Goal: Navigation & Orientation: Find specific page/section

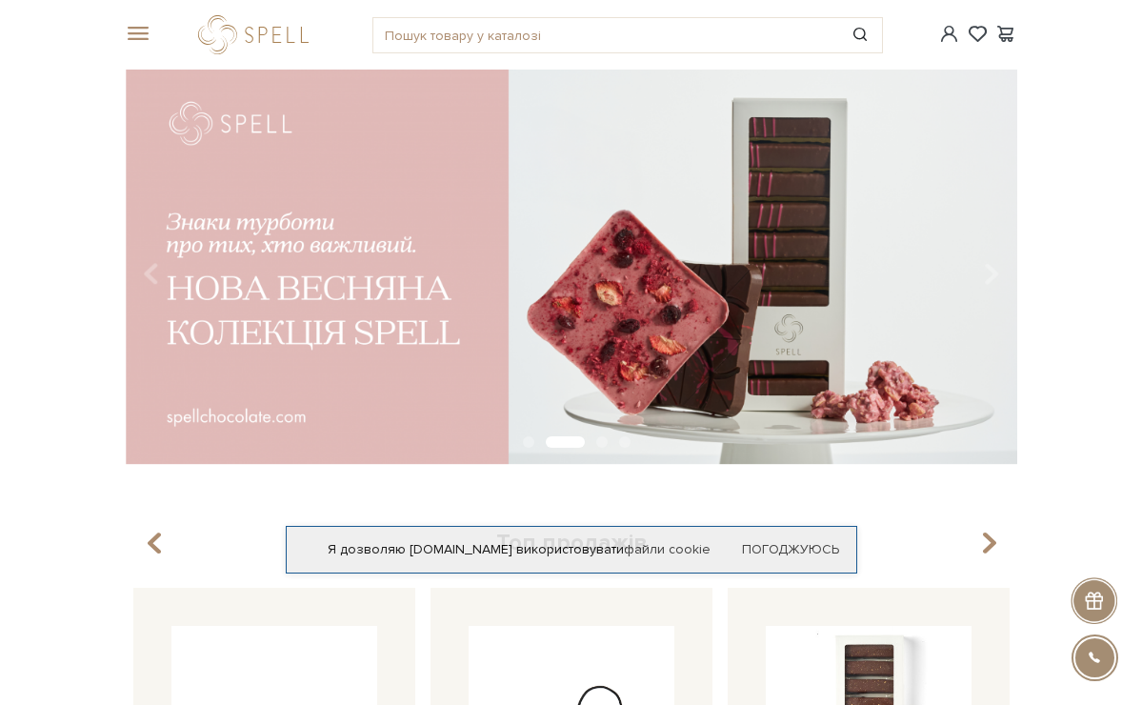
click at [145, 36] on span at bounding box center [135, 34] width 19 height 17
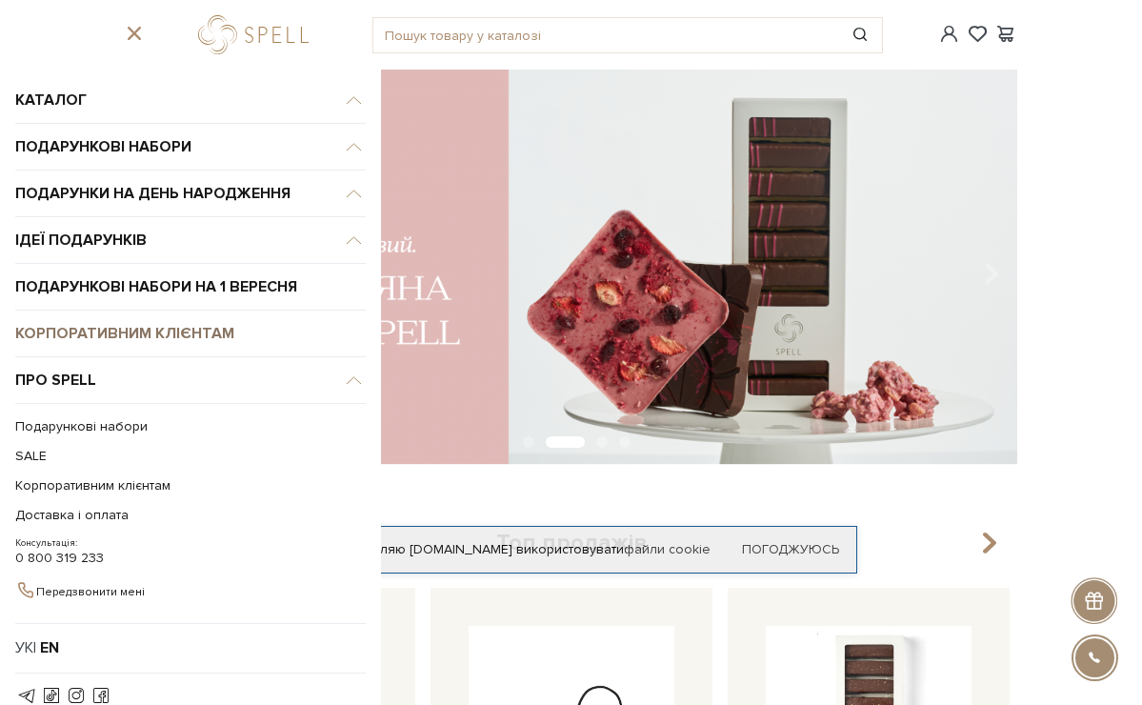
click at [187, 323] on link "Корпоративним клієнтам" at bounding box center [190, 334] width 351 height 47
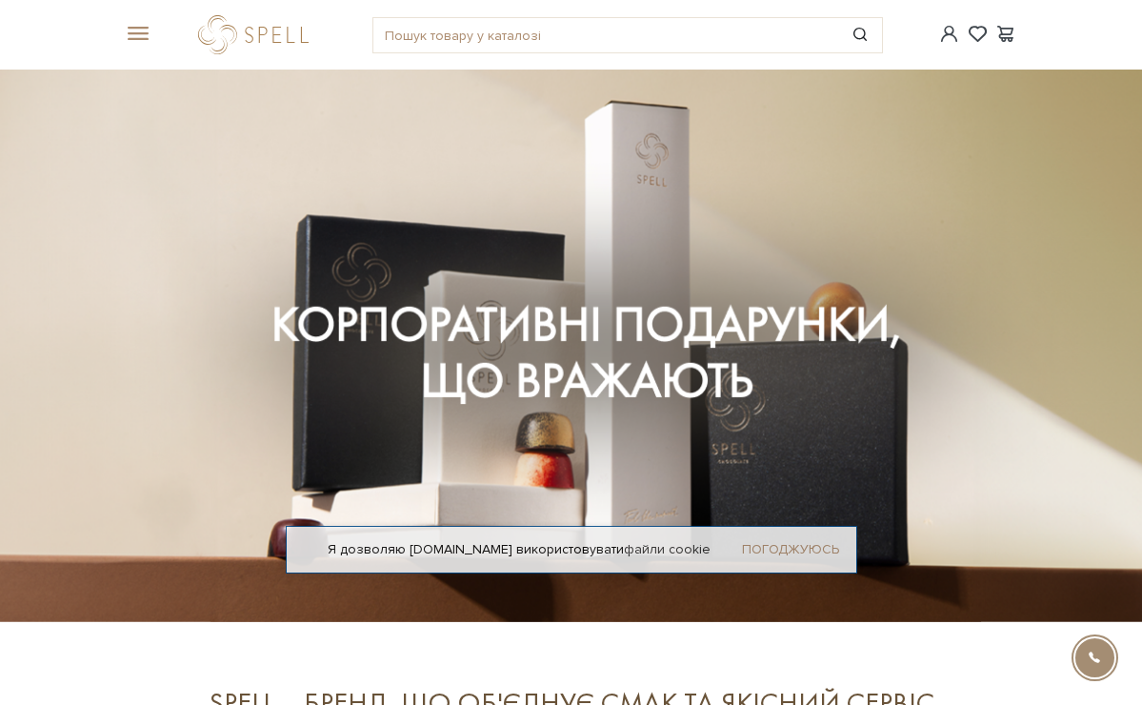
click at [797, 546] on link "Погоджуюсь" at bounding box center [790, 549] width 97 height 17
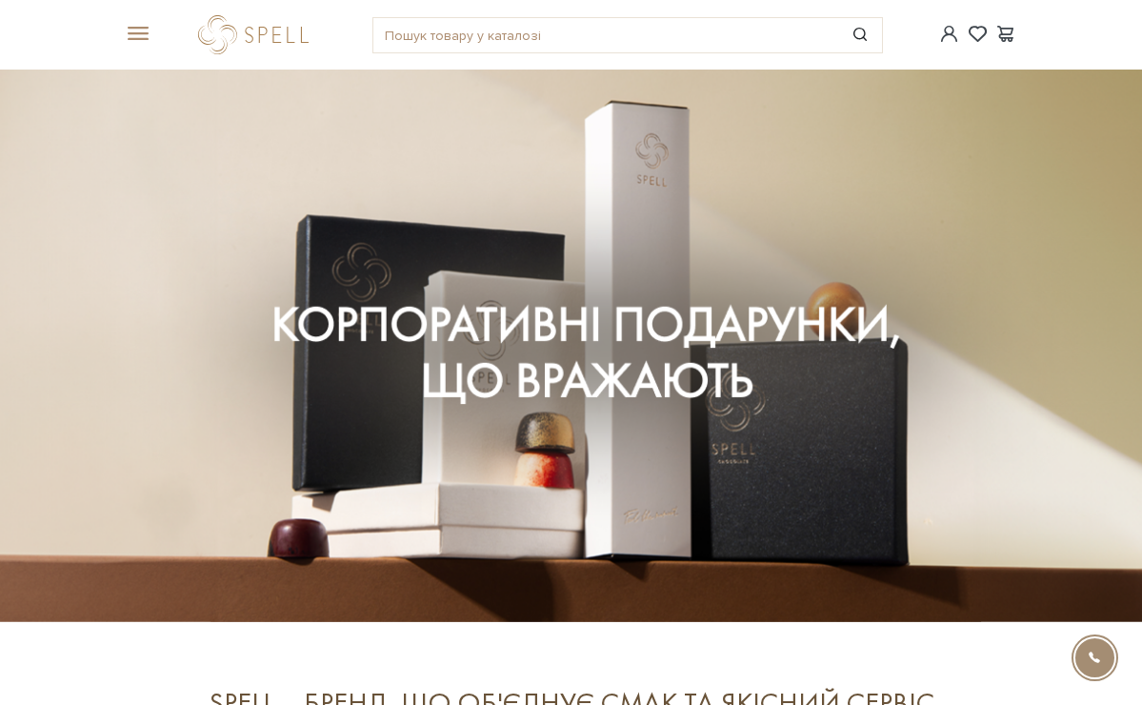
click at [145, 31] on span at bounding box center [135, 34] width 19 height 17
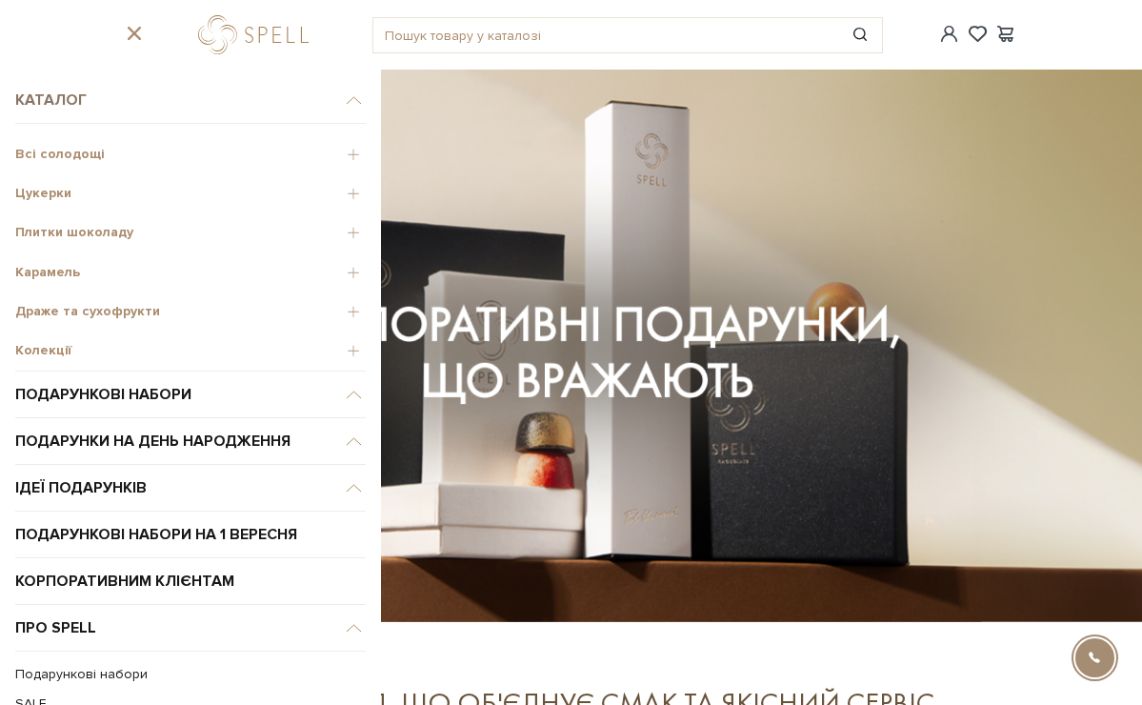
click at [71, 96] on link "Каталог" at bounding box center [190, 100] width 351 height 47
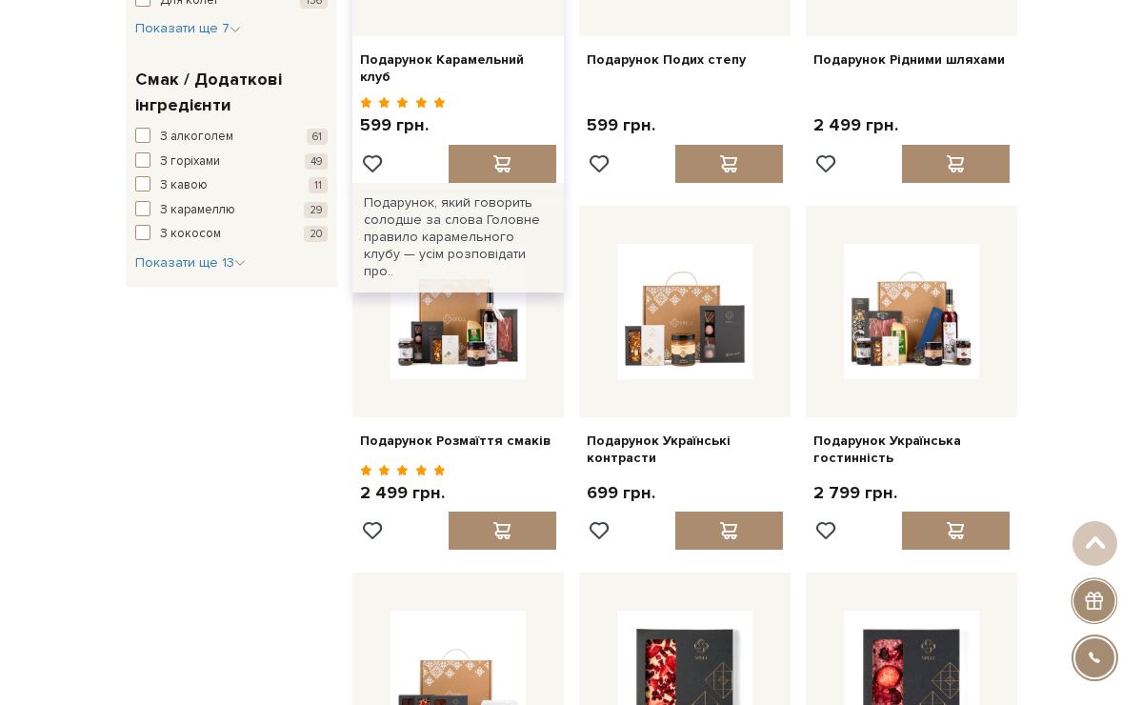
scroll to position [1146, 0]
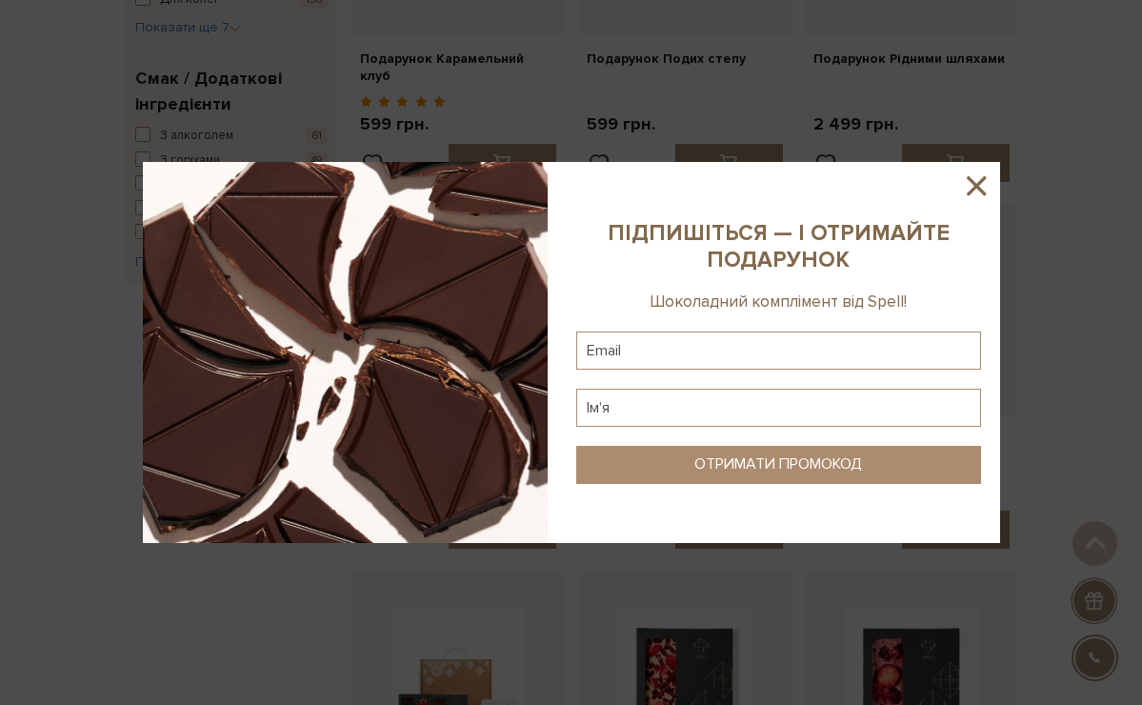
click at [980, 183] on icon at bounding box center [976, 185] width 19 height 19
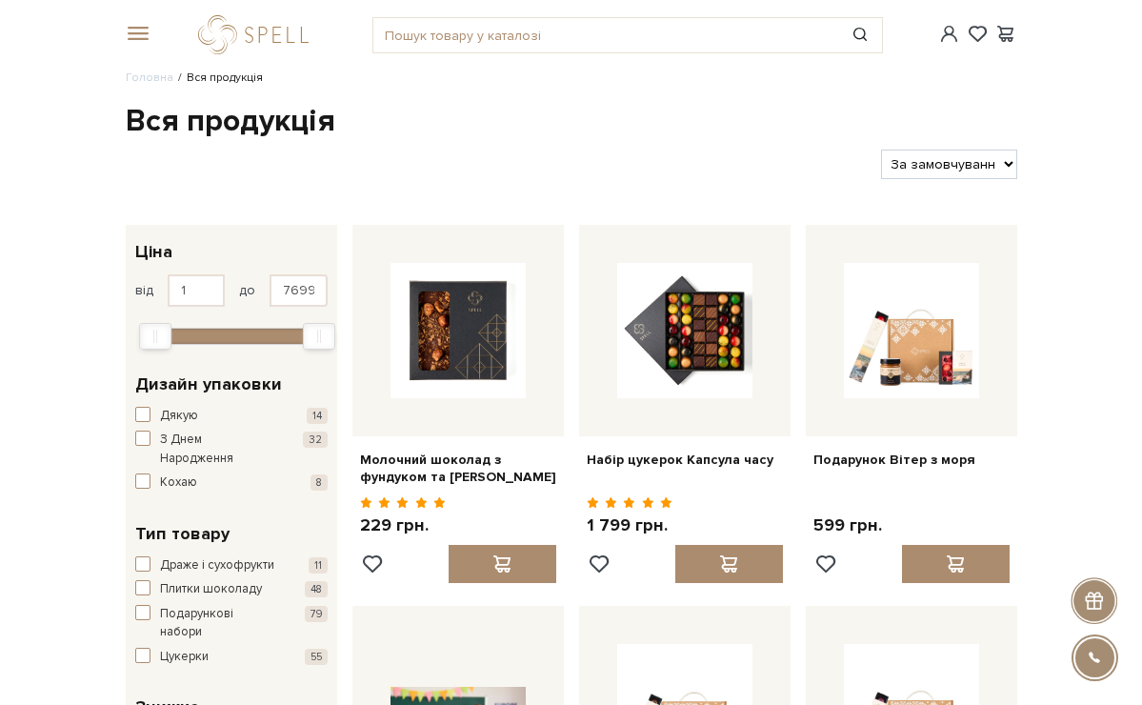
scroll to position [0, 0]
click at [154, 45] on div "#набір цукерок #Колекція до Дня Народження #карамель" at bounding box center [571, 35] width 915 height 70
click at [152, 40] on div at bounding box center [135, 34] width 42 height 17
click at [144, 30] on span at bounding box center [135, 34] width 19 height 17
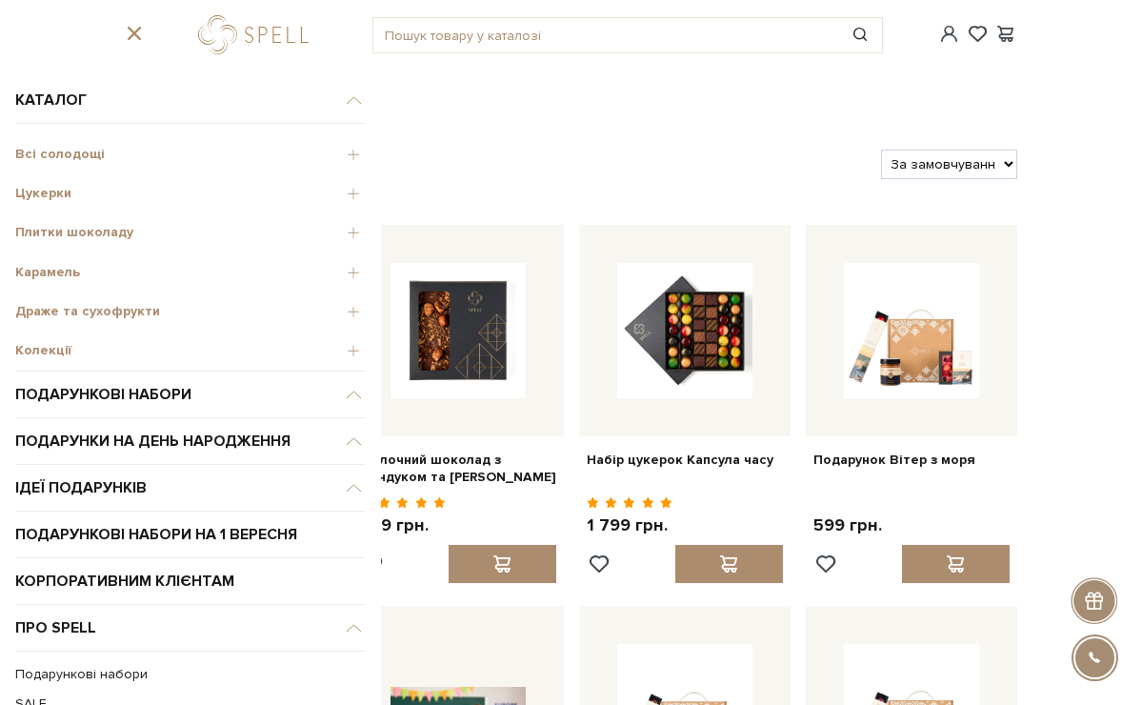
click at [354, 232] on span "Плитки шоколаду" at bounding box center [190, 232] width 351 height 17
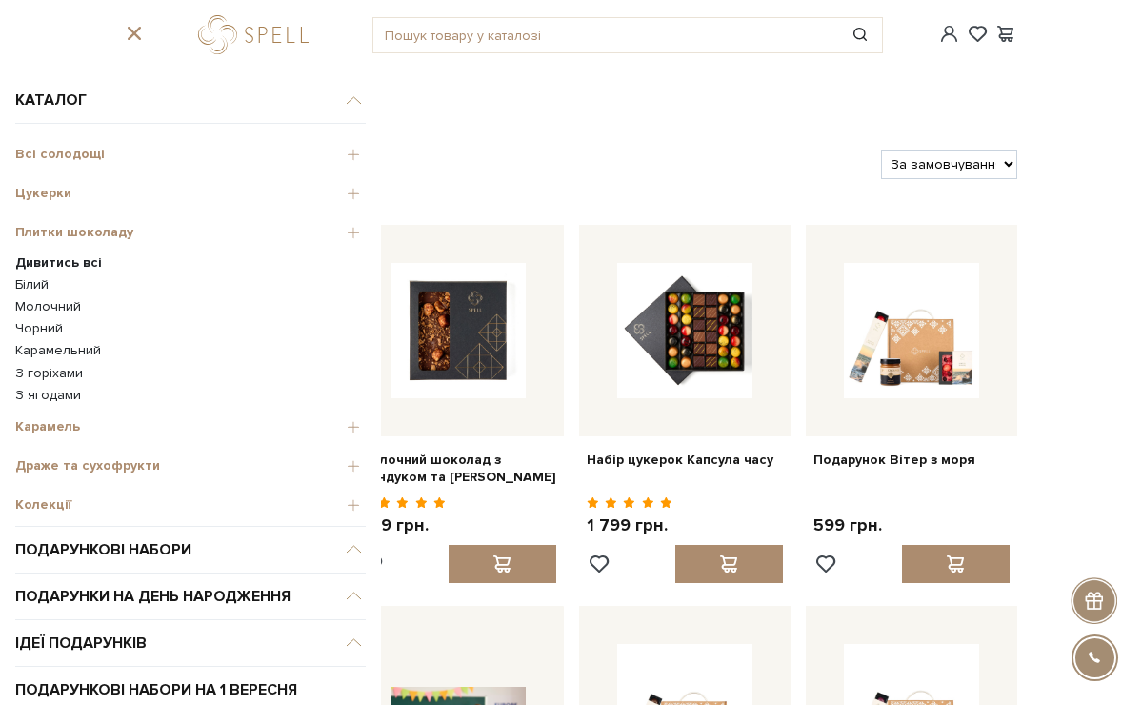
click at [71, 261] on b "Дивитись всі" at bounding box center [58, 262] width 87 height 16
